Goal: Transaction & Acquisition: Purchase product/service

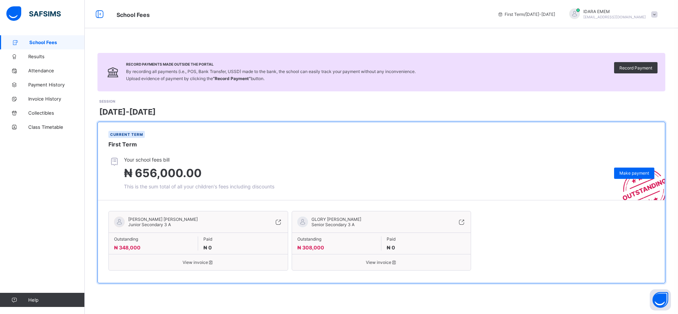
click at [629, 174] on span "Make payment" at bounding box center [634, 173] width 30 height 5
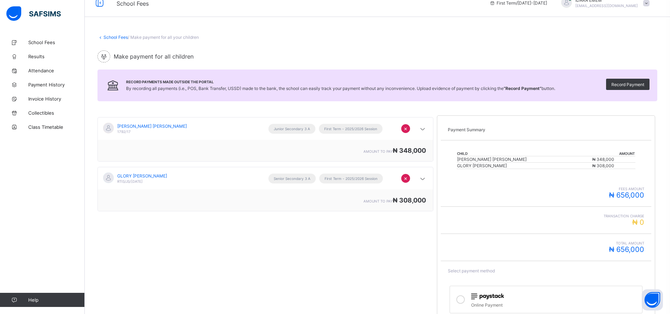
scroll to position [81, 0]
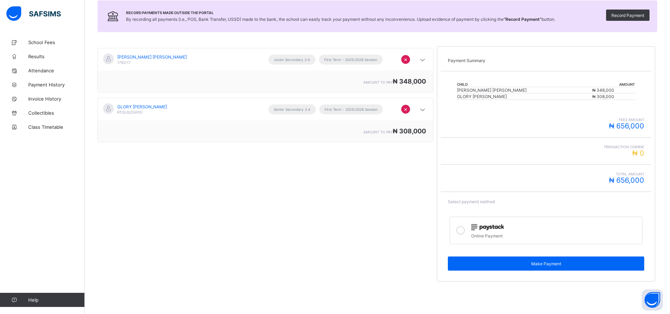
click at [480, 232] on div "Online Payment" at bounding box center [554, 235] width 167 height 7
click at [533, 265] on span "Make Payment" at bounding box center [546, 263] width 186 height 5
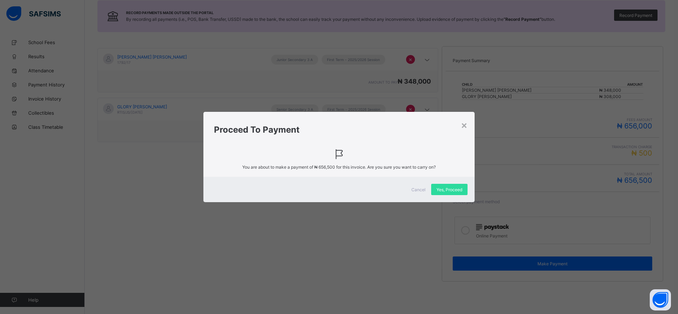
click at [451, 190] on span "Yes, Proceed" at bounding box center [450, 189] width 26 height 5
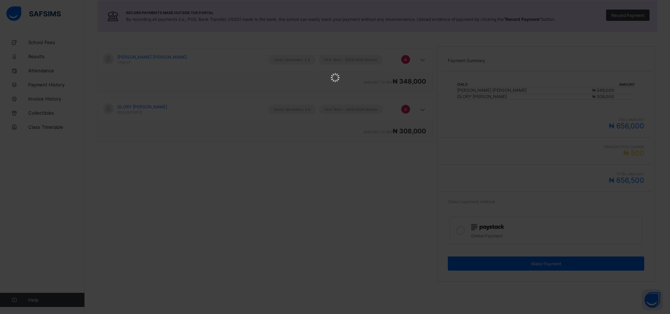
scroll to position [0, 0]
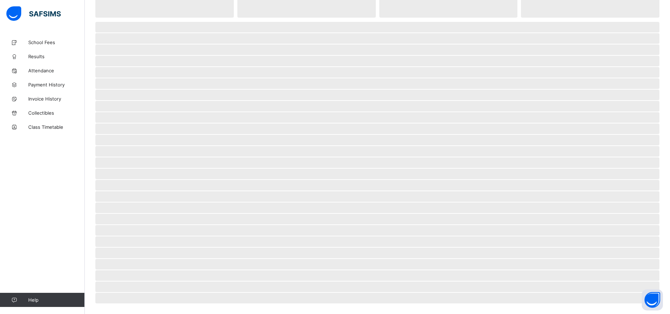
scroll to position [71, 0]
click at [46, 82] on span "Payment History" at bounding box center [56, 85] width 57 height 6
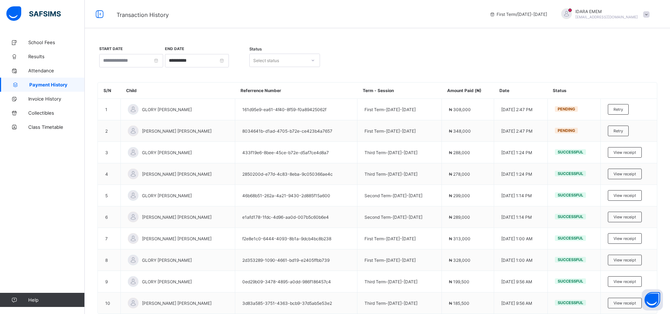
click at [623, 109] on span "Retry" at bounding box center [618, 109] width 10 height 5
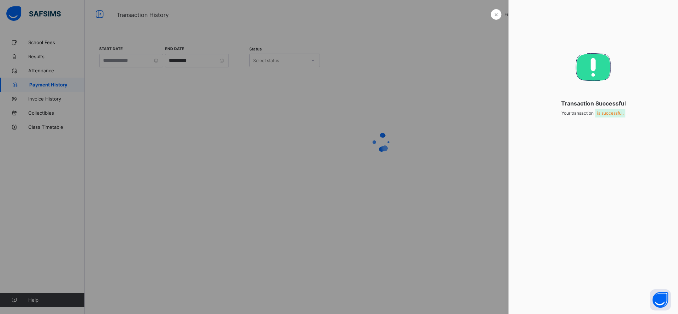
click at [493, 13] on div "×" at bounding box center [496, 14] width 11 height 11
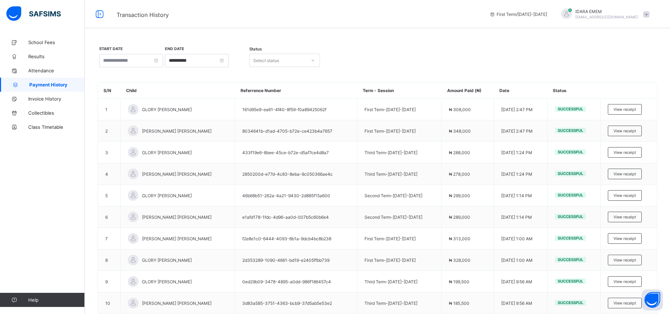
click at [629, 110] on span "View receipt" at bounding box center [624, 109] width 23 height 5
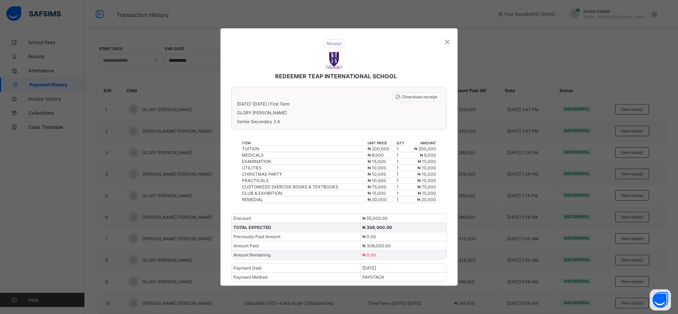
click at [427, 97] on span "Download receipt" at bounding box center [419, 96] width 35 height 5
click at [445, 42] on div "×" at bounding box center [447, 41] width 7 height 12
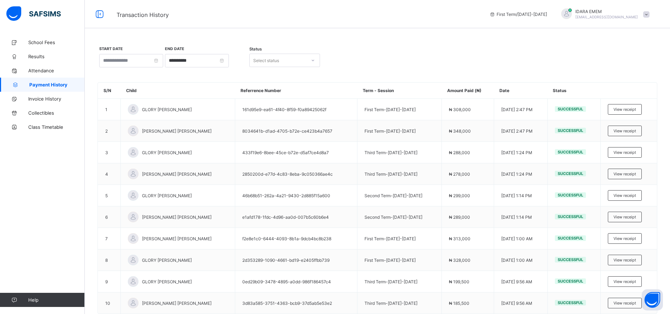
click at [628, 130] on span "View receipt" at bounding box center [624, 131] width 23 height 5
click at [639, 129] on div "View receipt" at bounding box center [625, 131] width 34 height 11
click at [635, 126] on div "View receipt" at bounding box center [625, 131] width 34 height 11
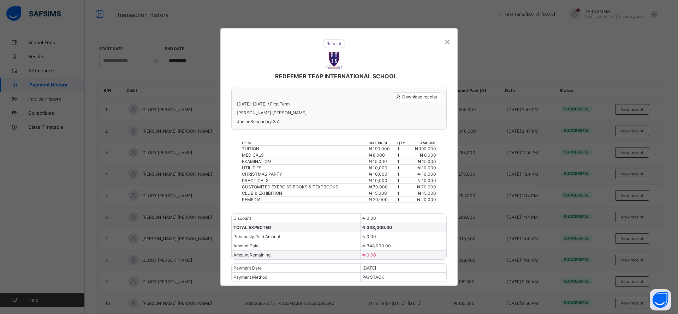
click at [448, 41] on div "×" at bounding box center [447, 41] width 7 height 12
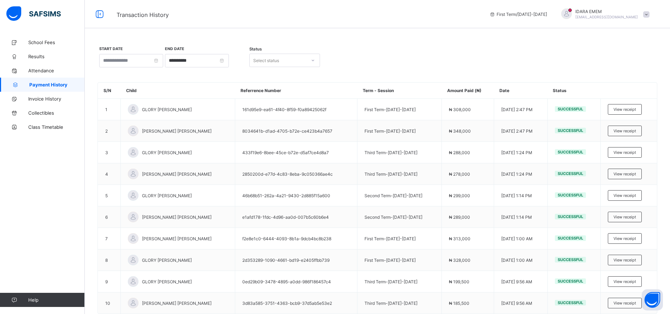
click at [649, 14] on span at bounding box center [646, 14] width 6 height 6
click at [626, 70] on span "Logout" at bounding box center [626, 70] width 47 height 8
